Goal: Register for event/course

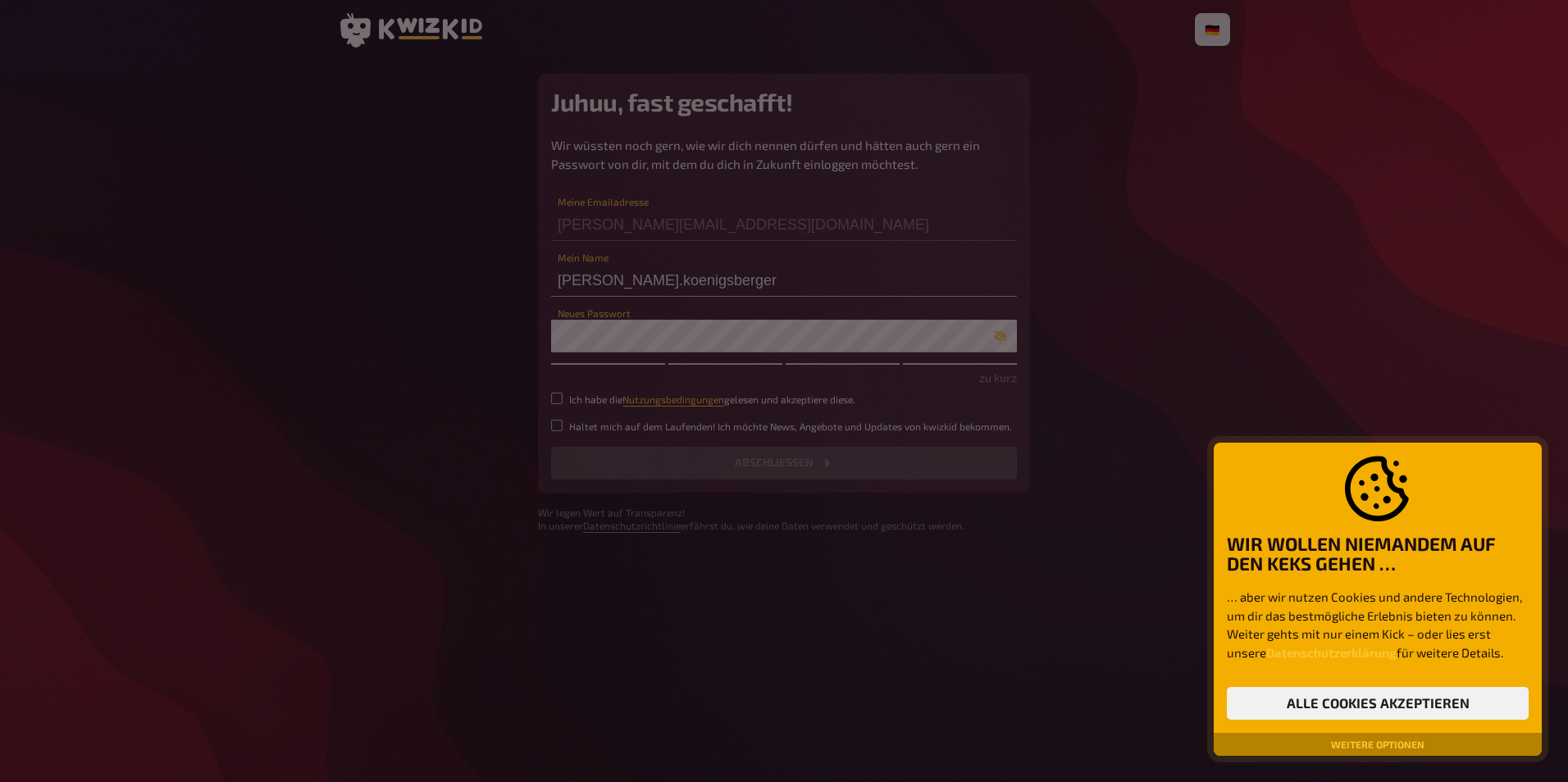
click at [596, 333] on div at bounding box center [784, 391] width 1568 height 782
click at [1345, 703] on button "Alle Cookies akzeptieren" at bounding box center [1378, 703] width 302 height 33
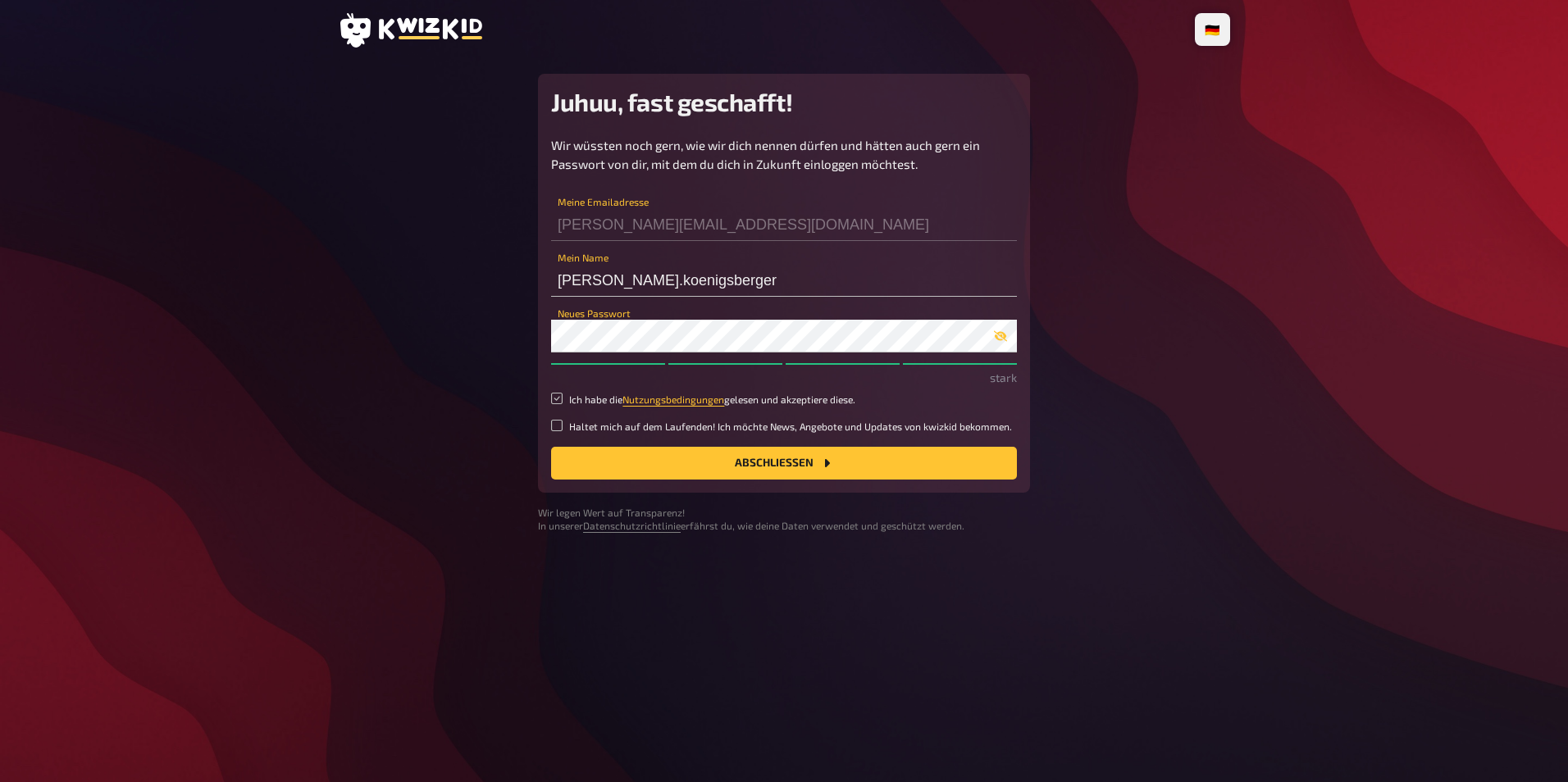
click at [558, 400] on input "Ich habe die Nutzungsbedingungen gelesen und akzeptiere diese." at bounding box center [556, 398] width 12 height 12
checkbox input "true"
click at [558, 423] on input "Haltet mich auf dem Laufenden! Ich möchte News, Angebote und Updates von kwizki…" at bounding box center [556, 426] width 12 height 12
click at [663, 432] on small "Haltet mich auf dem Laufenden! Ich möchte News, Angebote und Updates von kwizki…" at bounding box center [790, 427] width 443 height 14
click at [563, 431] on input "Haltet mich auf dem Laufenden! Ich möchte News, Angebote und Updates von kwizki…" at bounding box center [556, 426] width 12 height 12
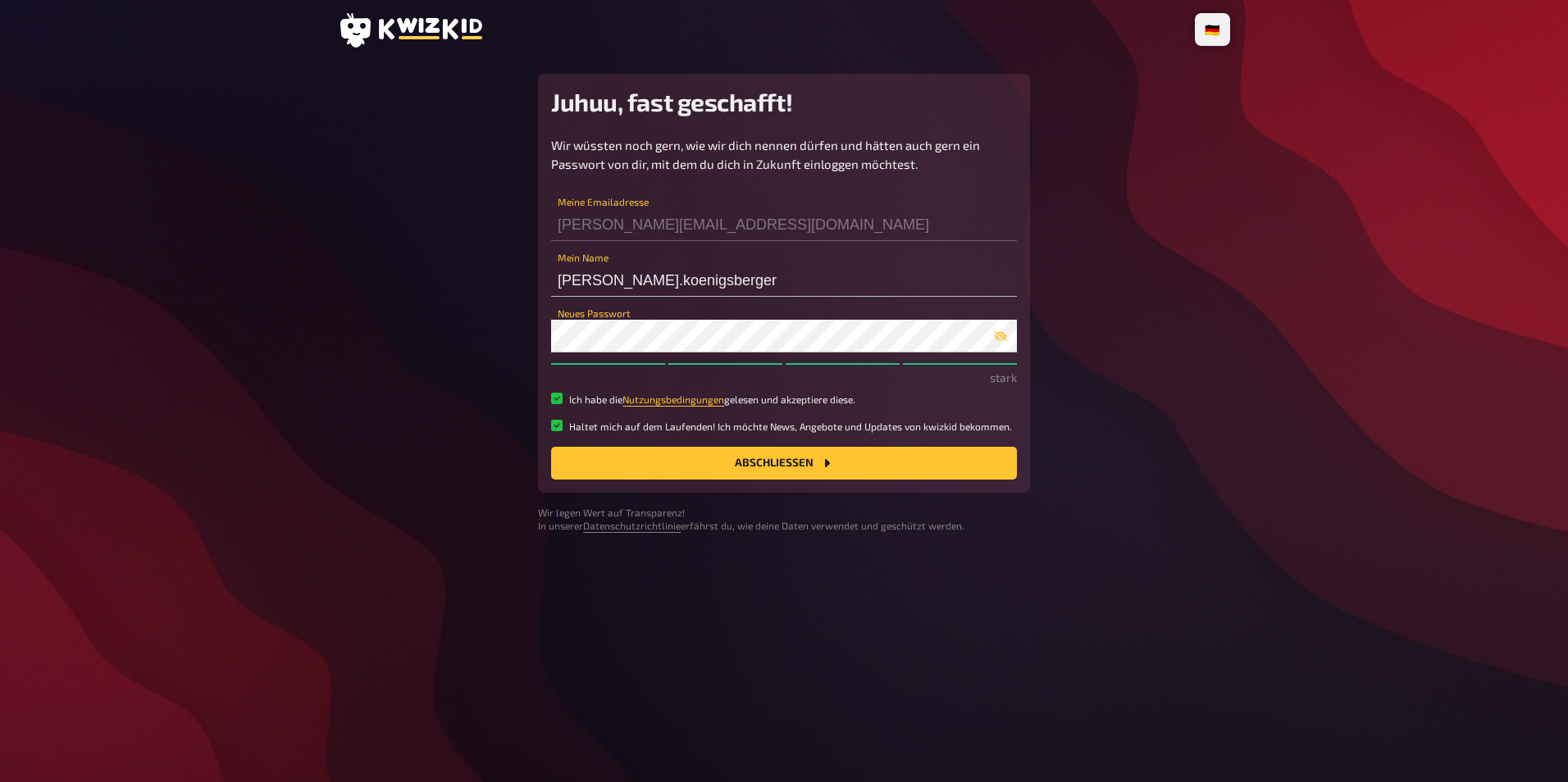
checkbox input "false"
click at [785, 465] on button "Abschließen" at bounding box center [784, 463] width 466 height 33
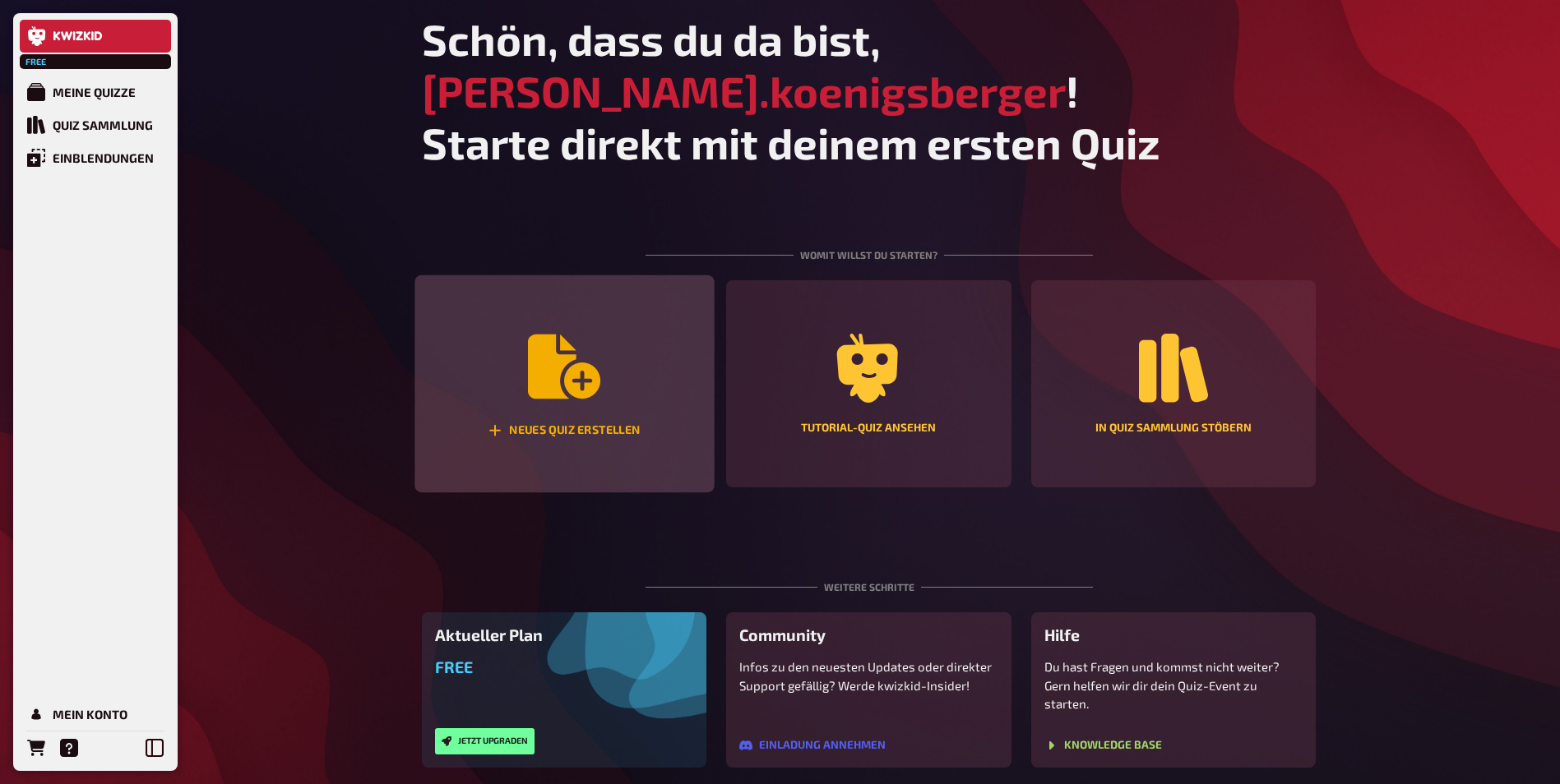
click at [582, 388] on icon "Neues Quiz erstellen" at bounding box center [563, 366] width 72 height 72
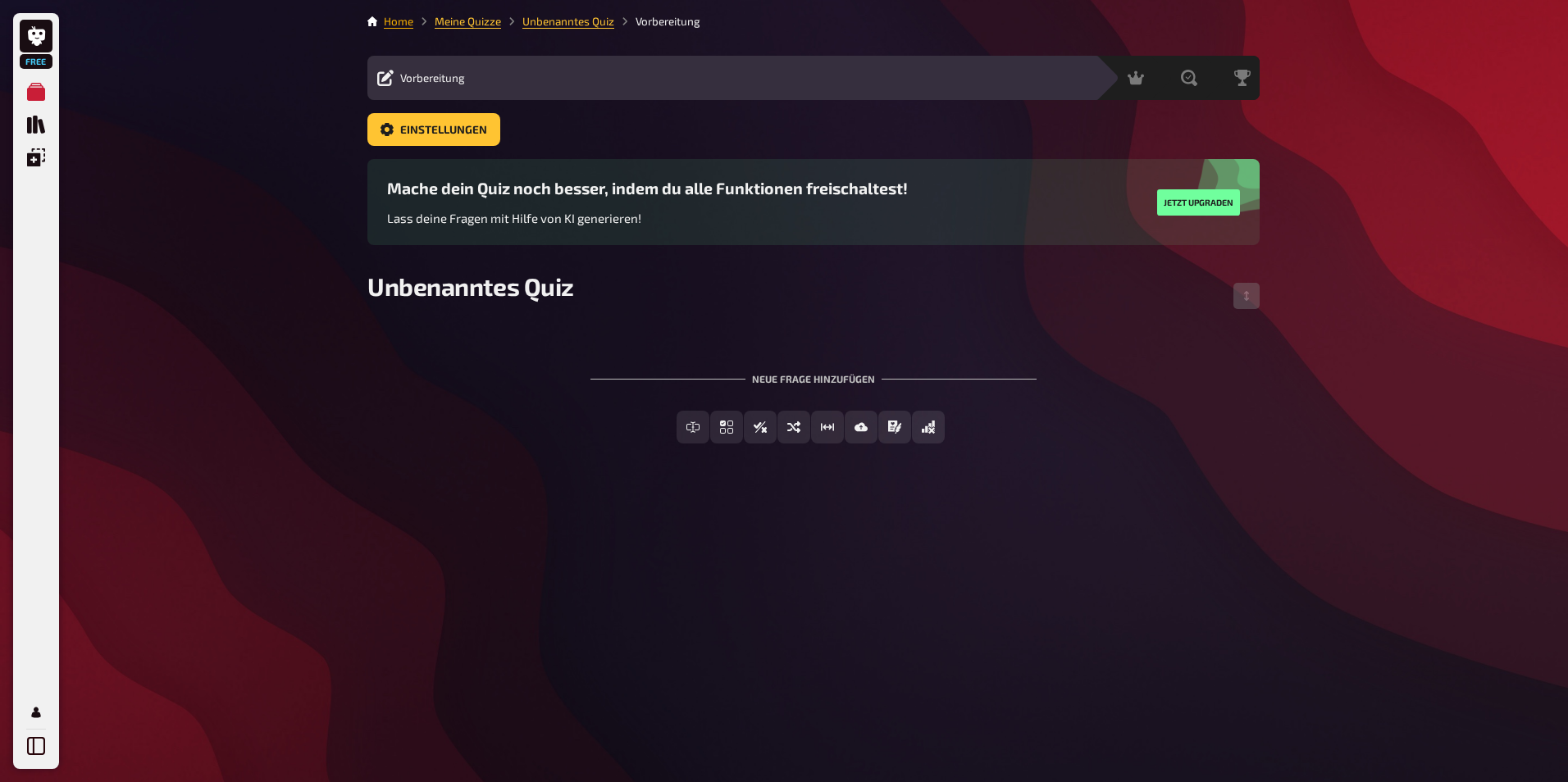
drag, startPoint x: 25, startPoint y: 2, endPoint x: 397, endPoint y: 21, distance: 372.5
click at [397, 21] on link "Home" at bounding box center [398, 21] width 29 height 13
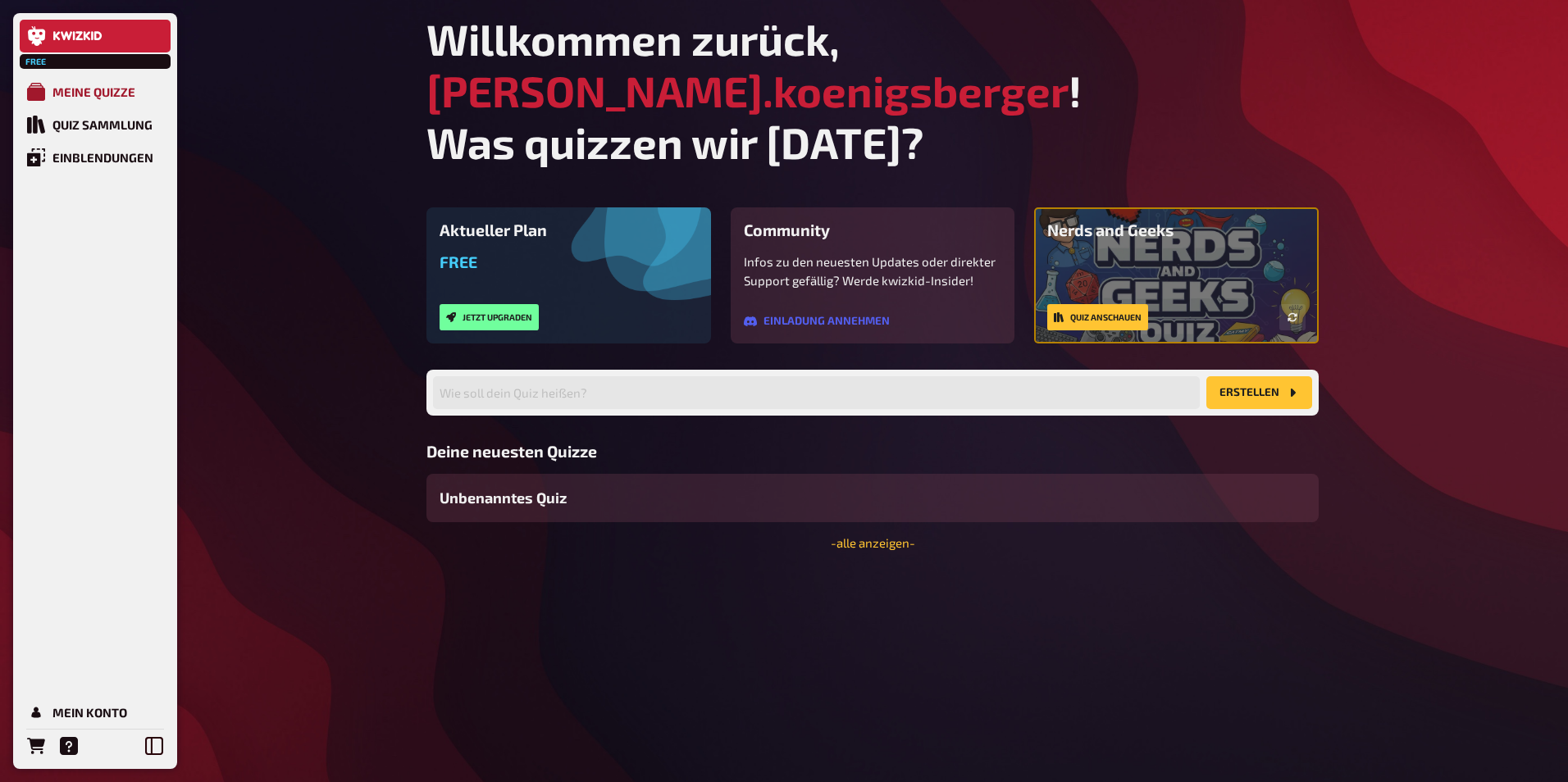
click at [111, 90] on div "Meine Quizze" at bounding box center [93, 91] width 83 height 15
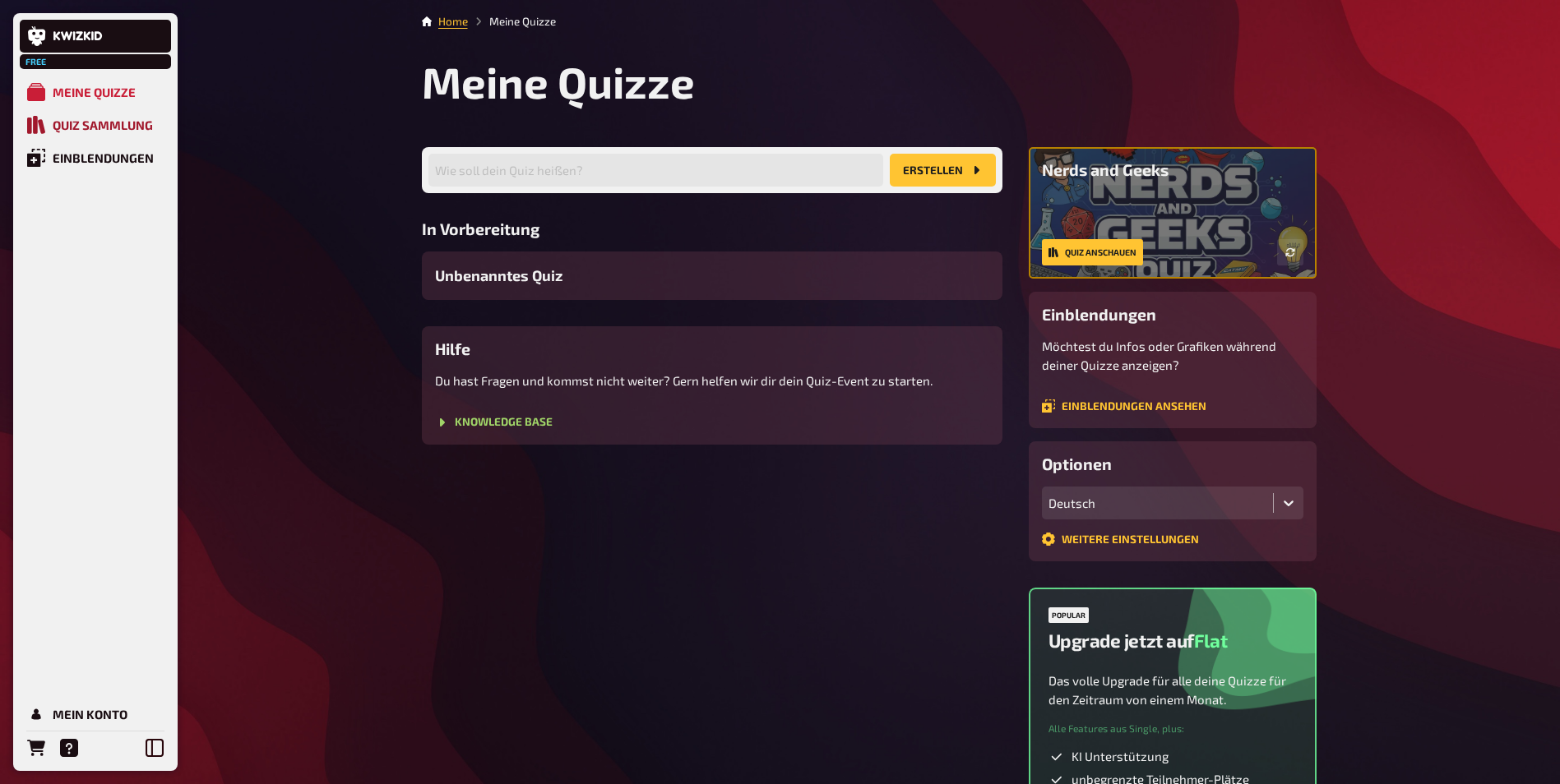
click at [90, 125] on div "Quiz Sammlung" at bounding box center [103, 125] width 101 height 15
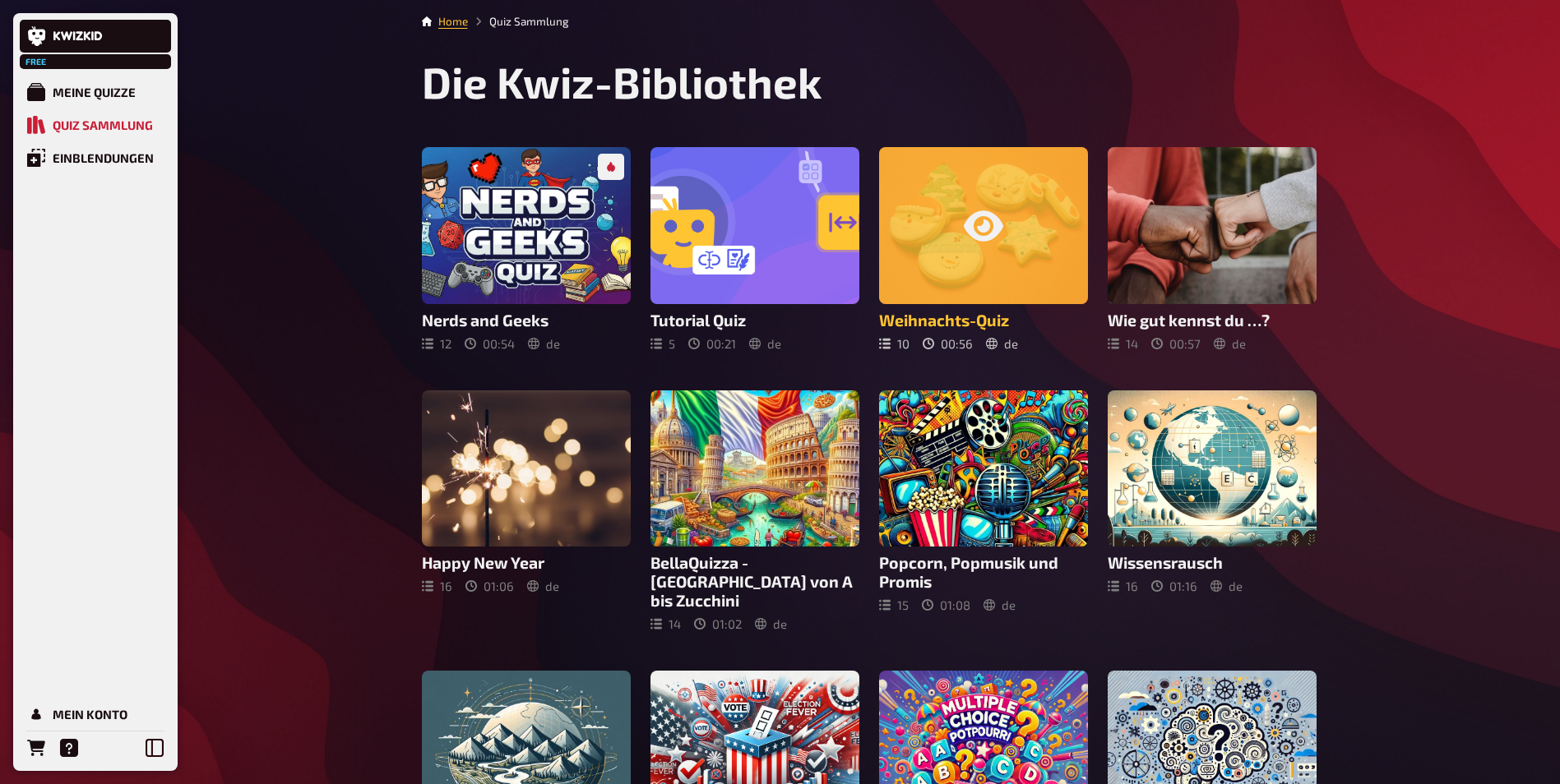
click at [967, 233] on icon at bounding box center [983, 225] width 39 height 39
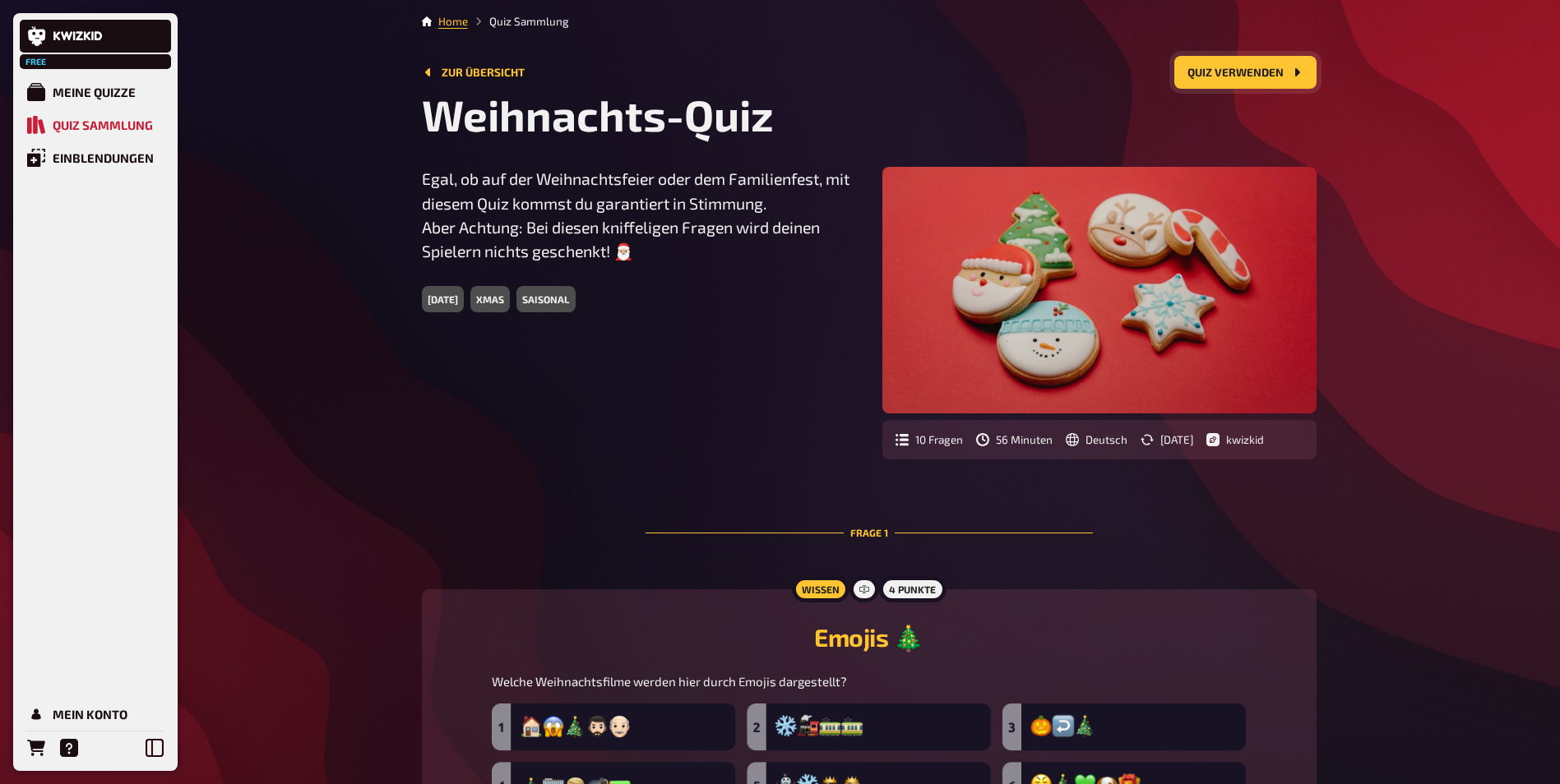
click at [1227, 69] on button "Quiz verwenden" at bounding box center [1245, 72] width 142 height 33
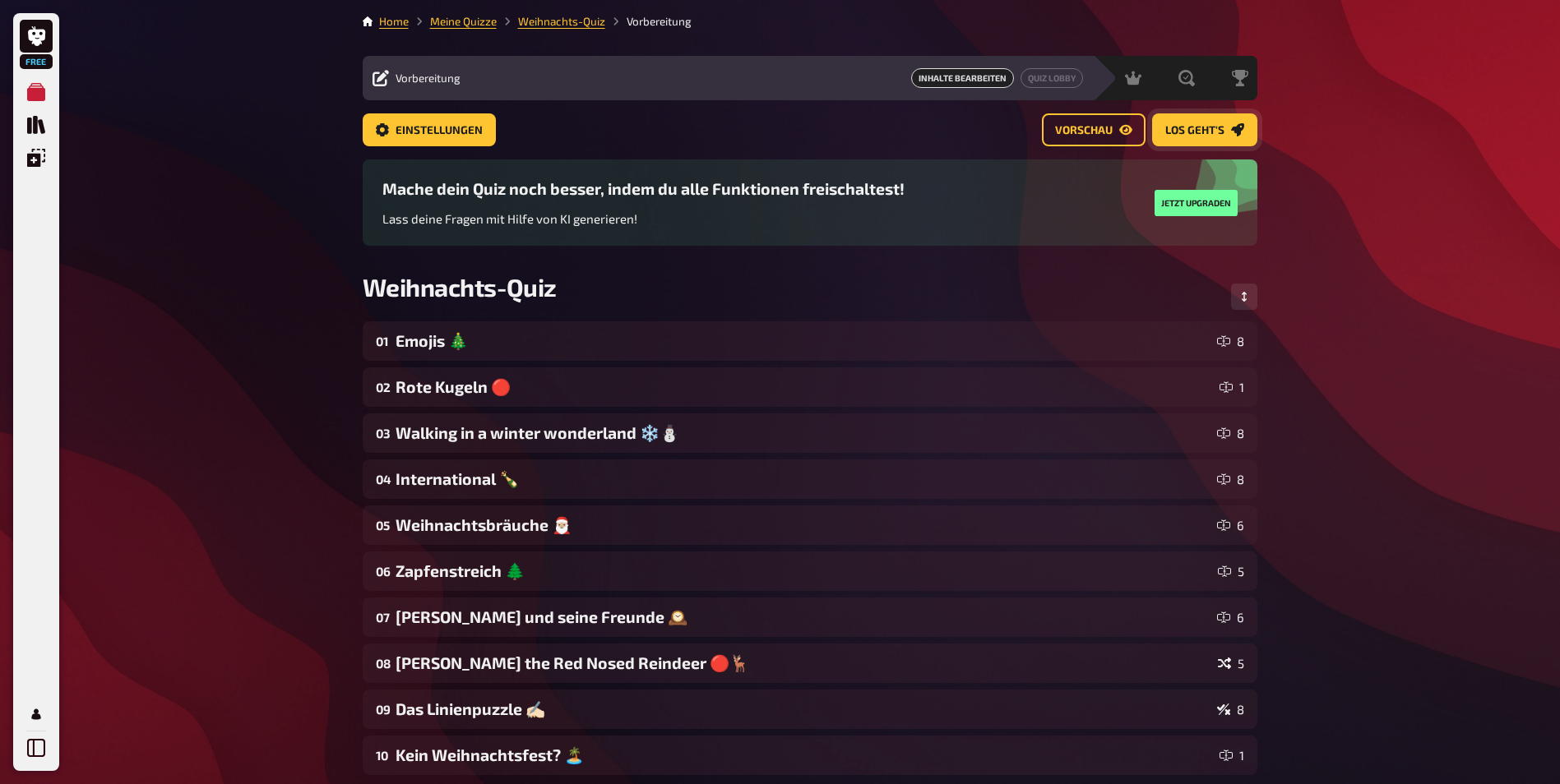
click at [1194, 128] on span "Los geht's" at bounding box center [1195, 130] width 60 height 12
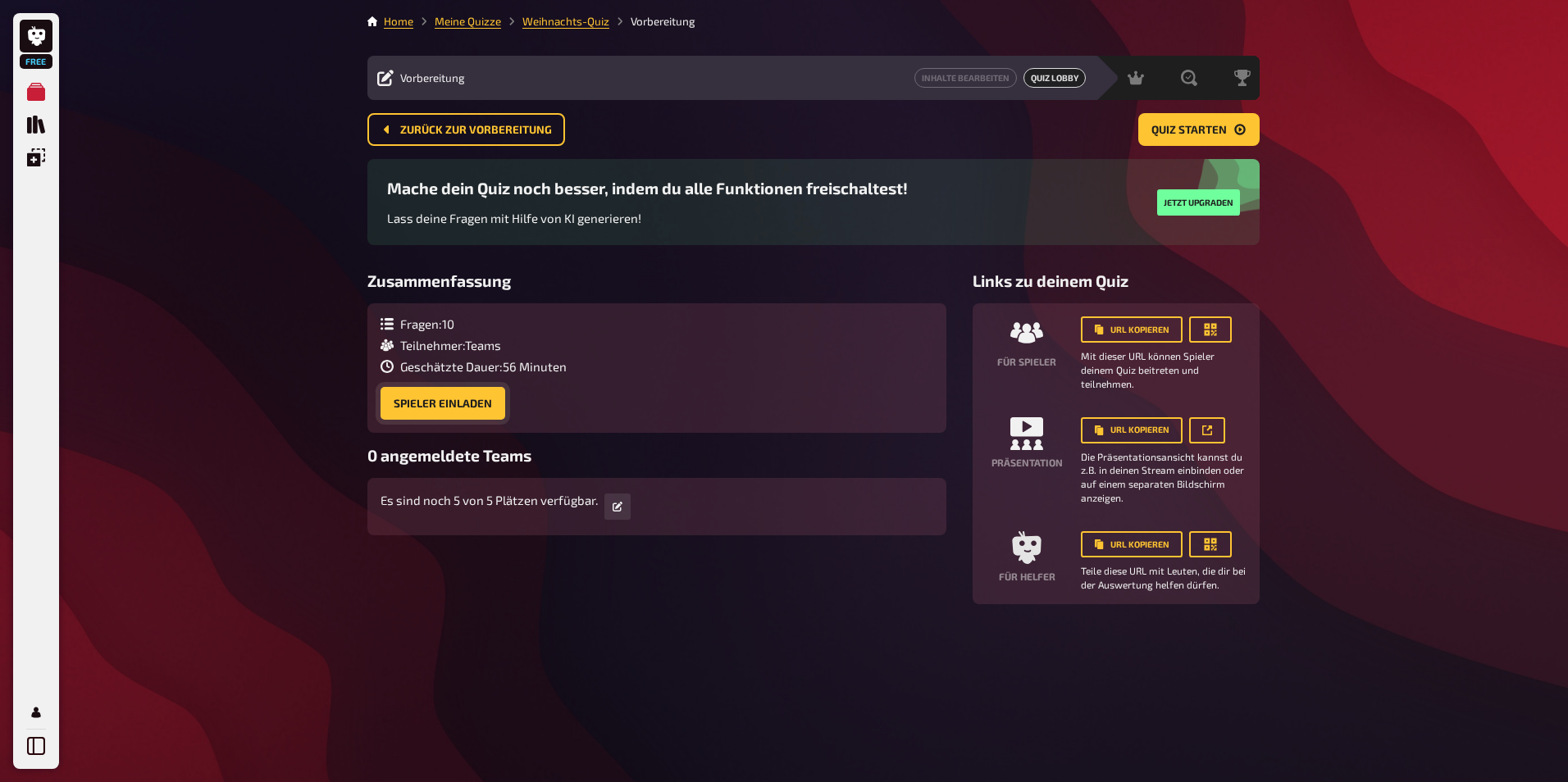
click at [445, 399] on button "Spieler einladen" at bounding box center [443, 404] width 124 height 33
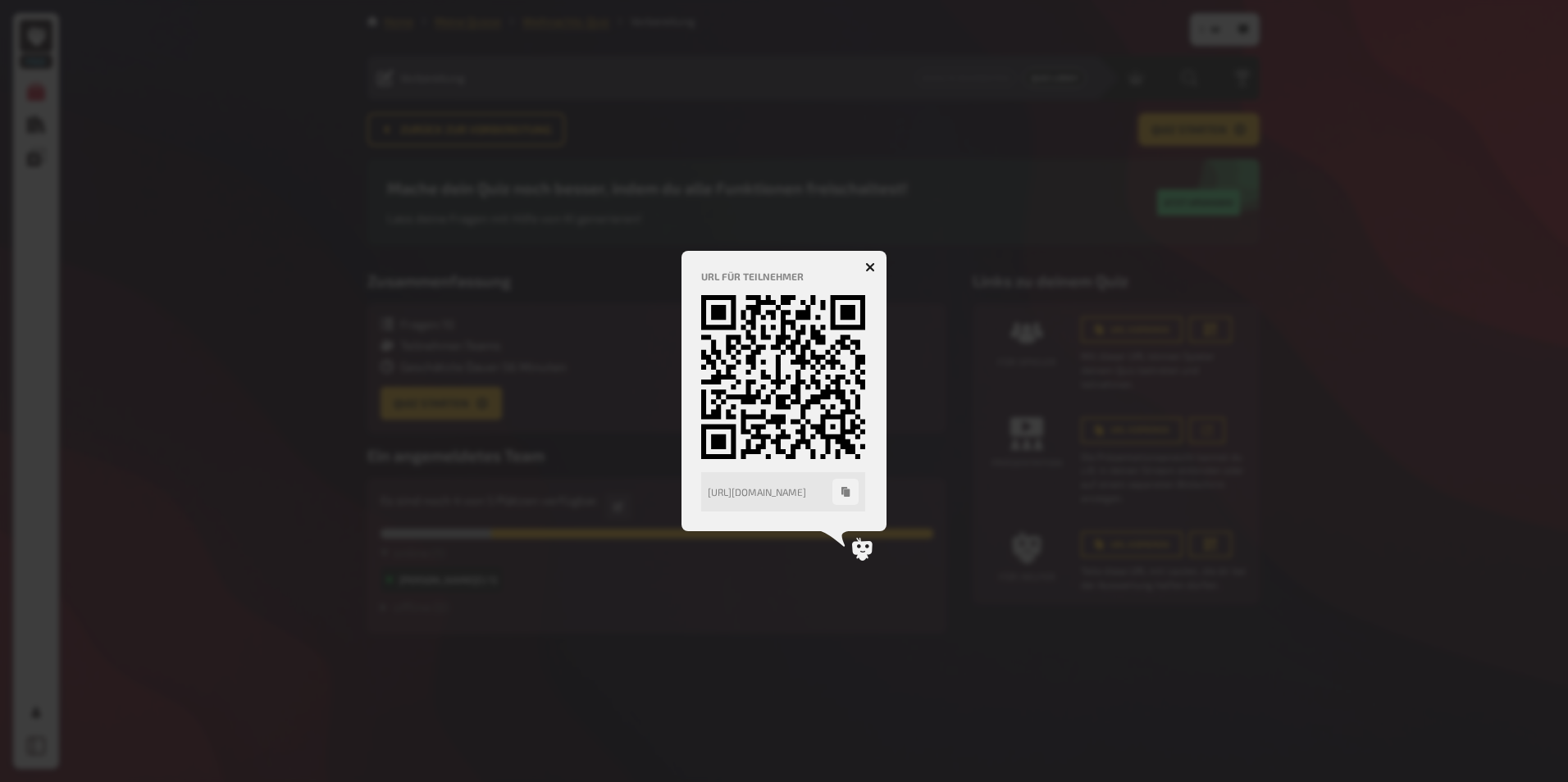
click at [874, 260] on button "button" at bounding box center [870, 267] width 26 height 26
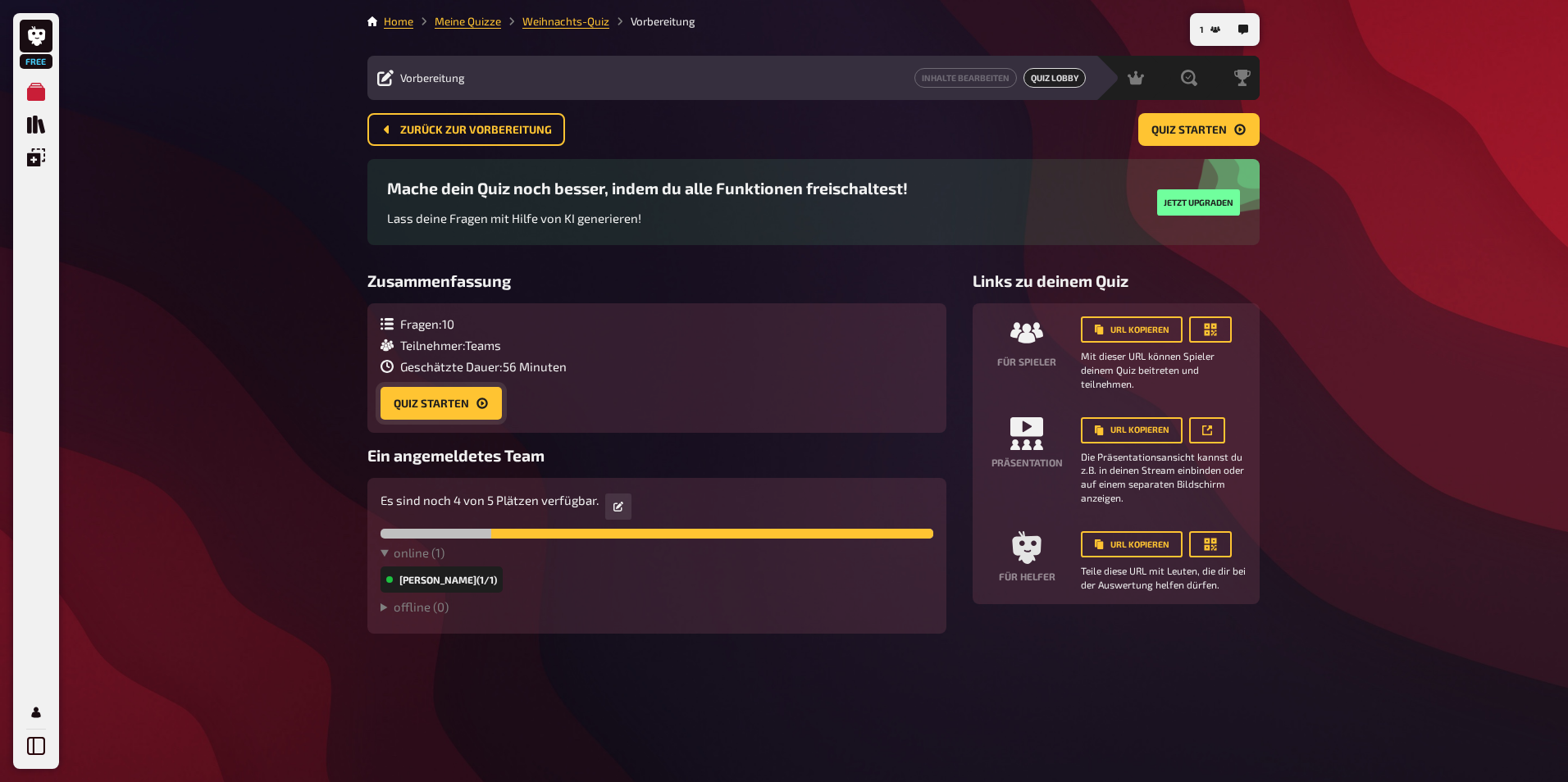
click at [445, 404] on button "Quiz starten" at bounding box center [441, 404] width 122 height 33
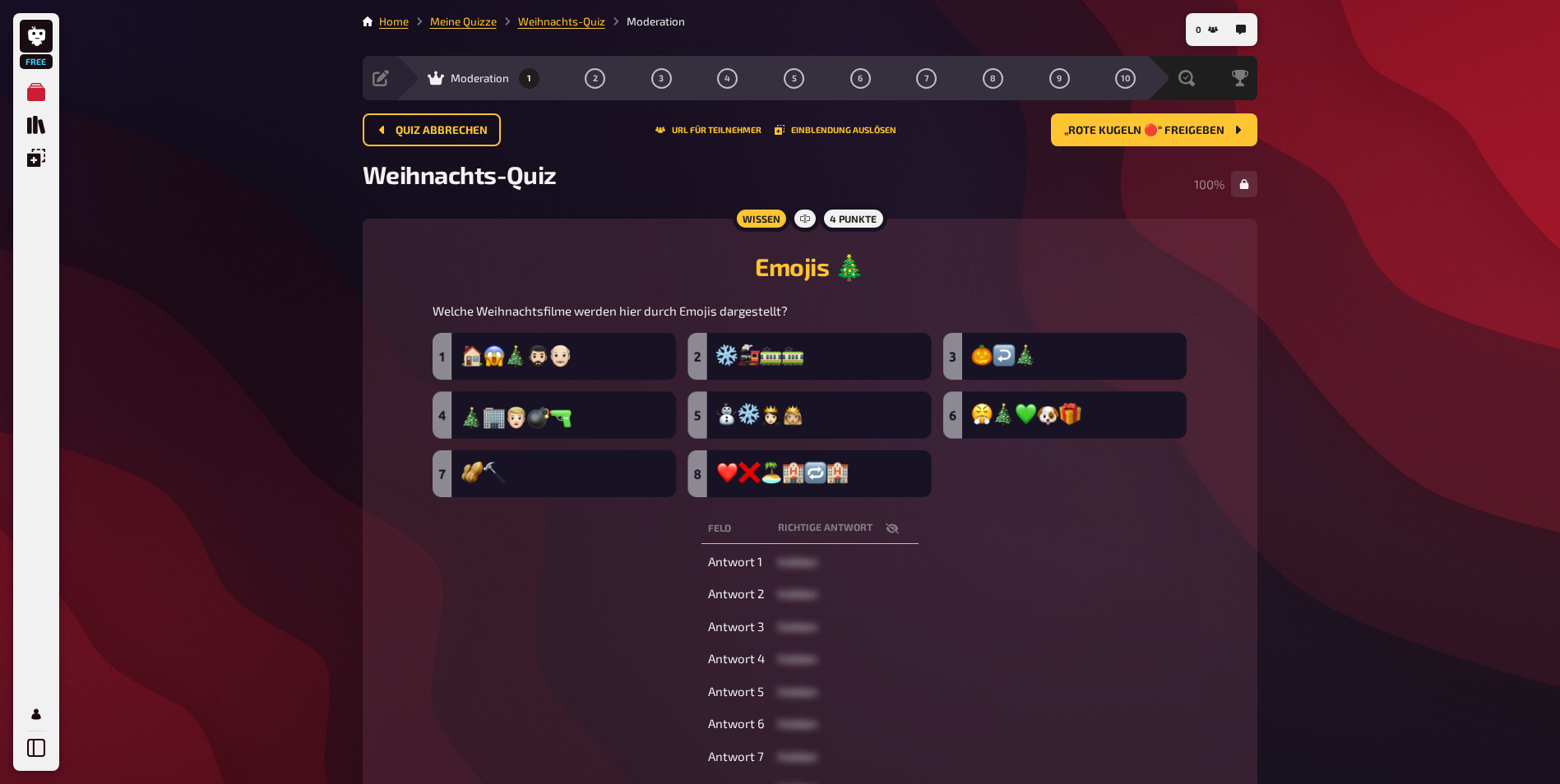
click at [472, 78] on span "Moderation" at bounding box center [480, 78] width 59 height 13
click at [1187, 125] on span "„Rote Kugeln 🔴“ freigeben" at bounding box center [1144, 130] width 160 height 12
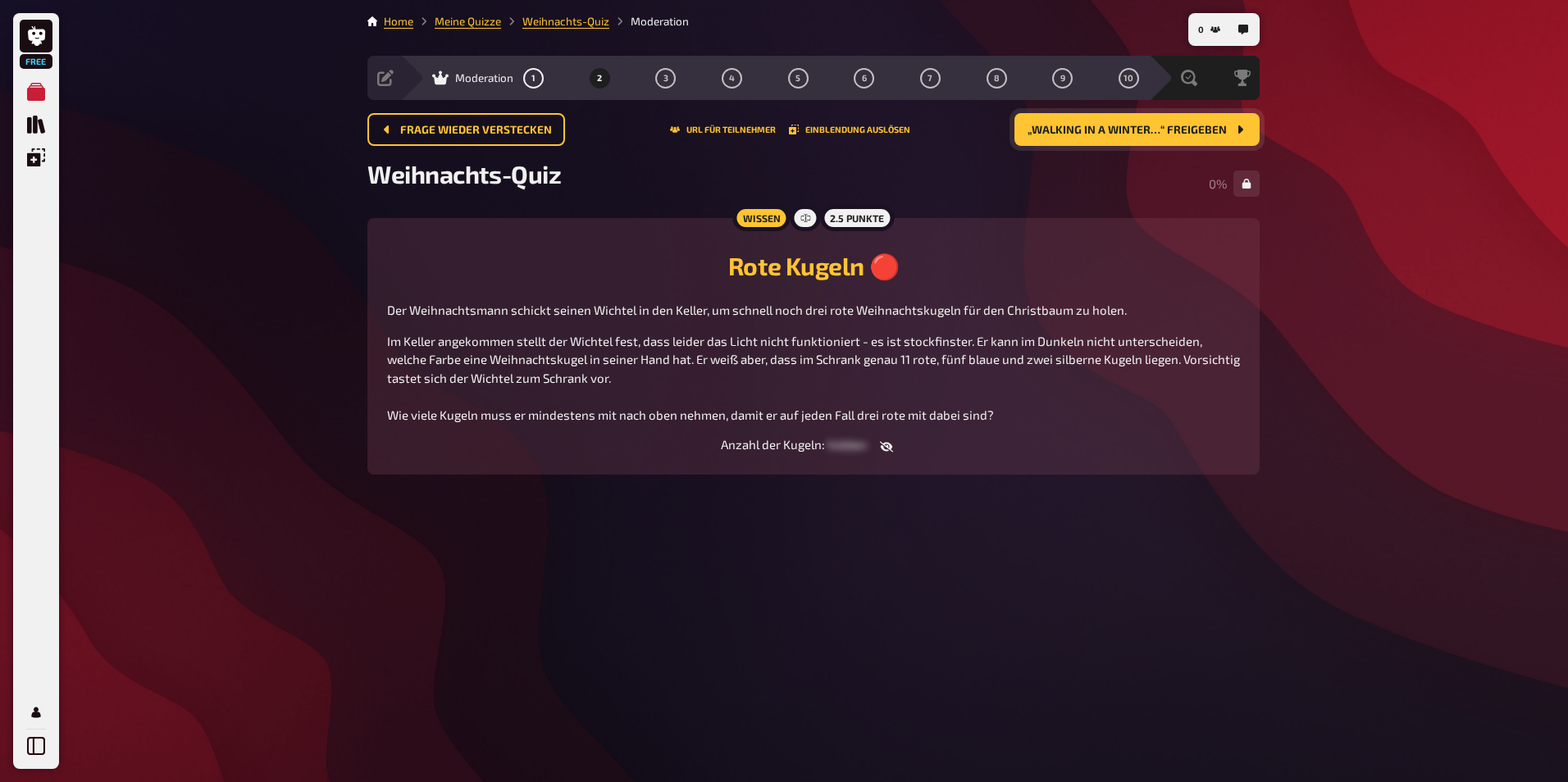
click at [885, 451] on icon "button" at bounding box center [886, 447] width 13 height 13
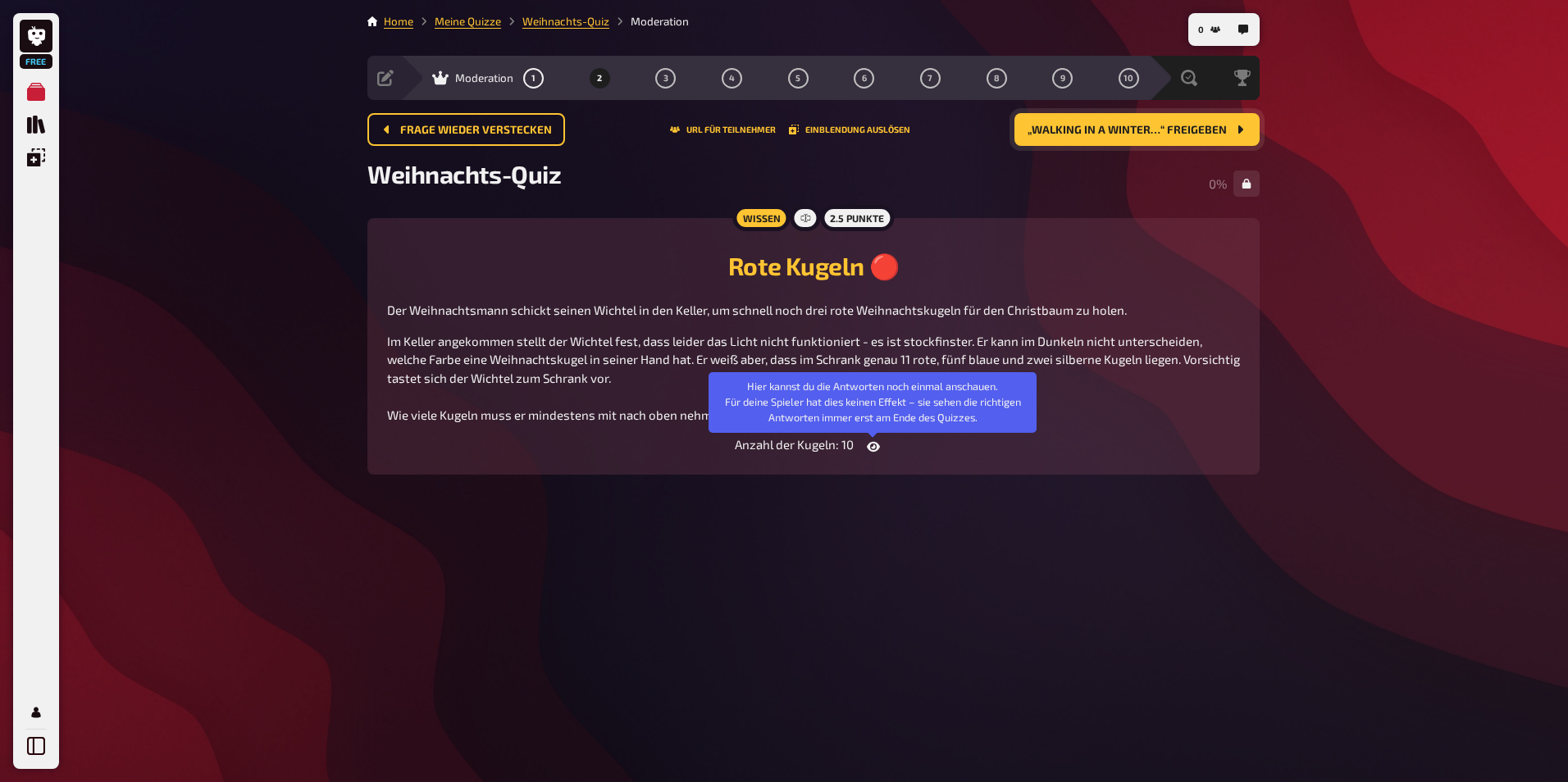
click at [862, 450] on button "button" at bounding box center [873, 447] width 39 height 16
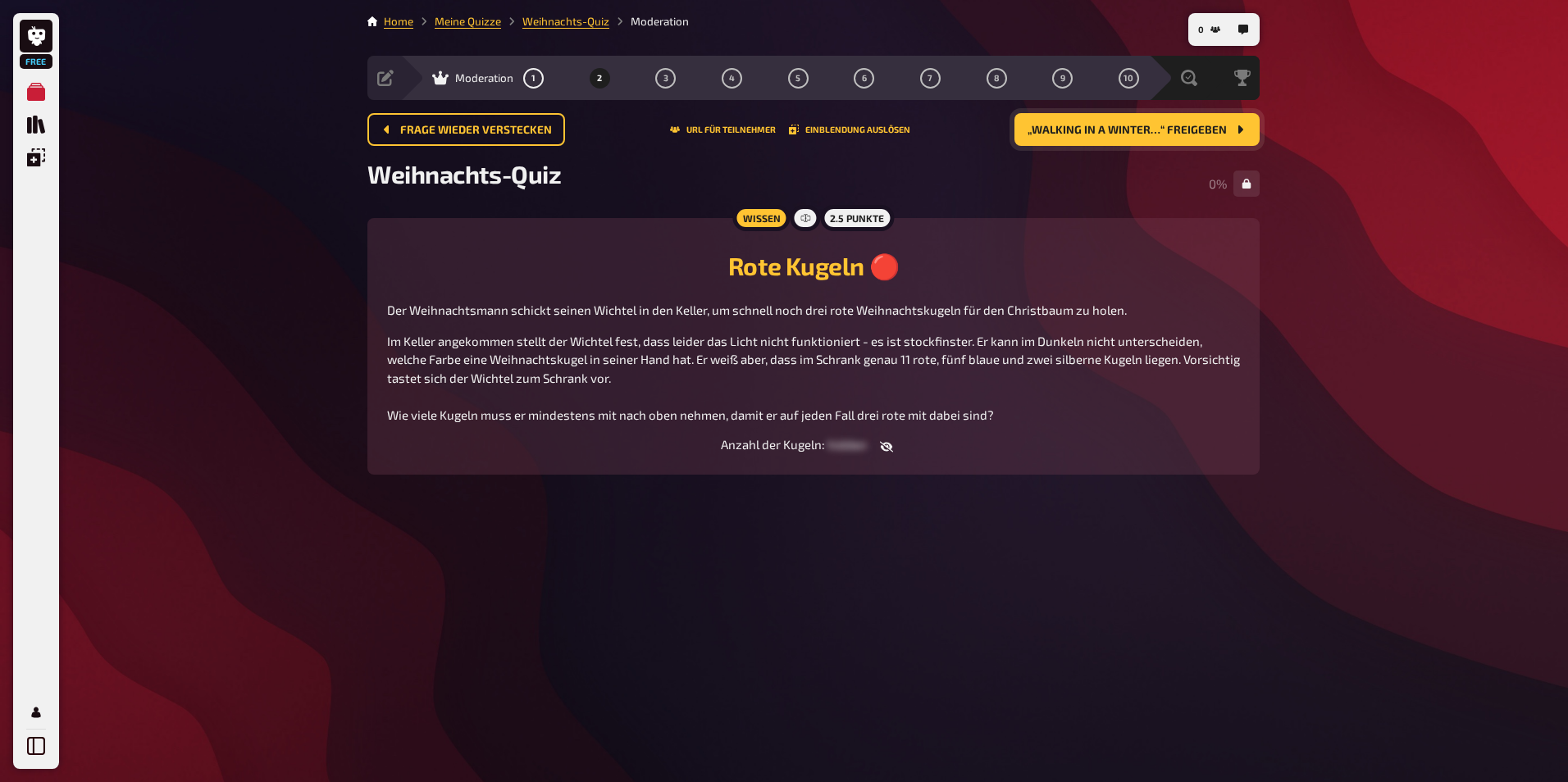
click at [754, 218] on div "Wissen" at bounding box center [761, 217] width 58 height 26
